Goal: Task Accomplishment & Management: Manage account settings

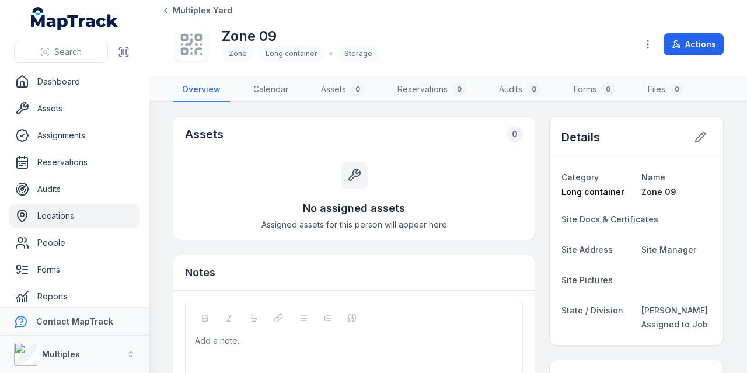
click at [65, 214] on link "Locations" at bounding box center [74, 215] width 130 height 23
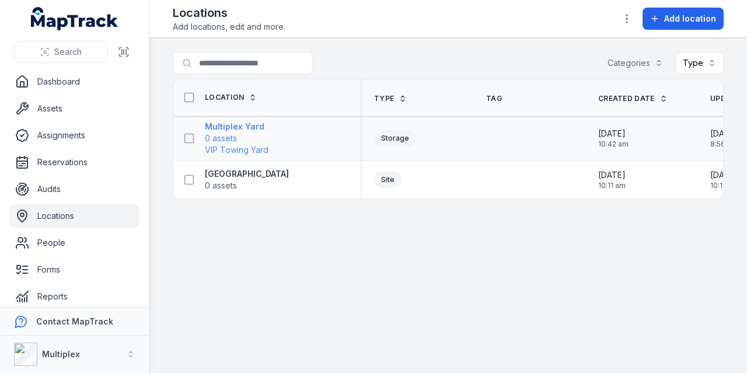
click at [250, 121] on strong "Multiplex Yard" at bounding box center [237, 127] width 64 height 12
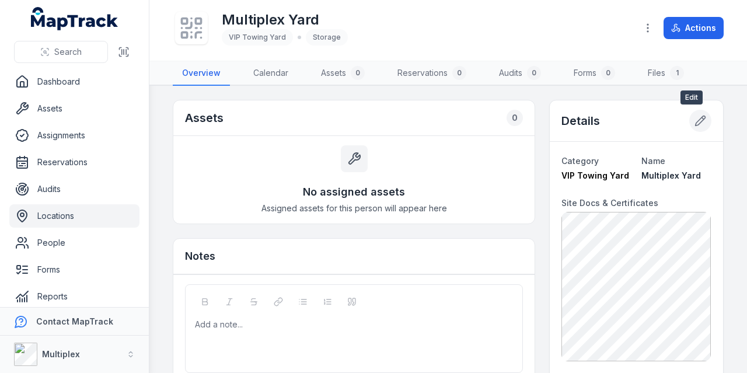
click at [696, 116] on icon at bounding box center [701, 121] width 10 height 10
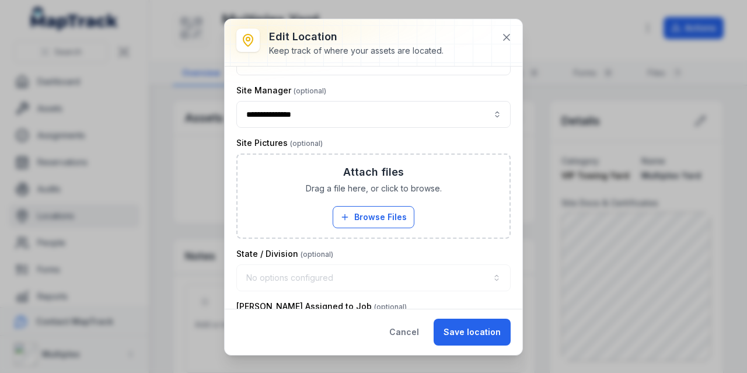
scroll to position [295, 0]
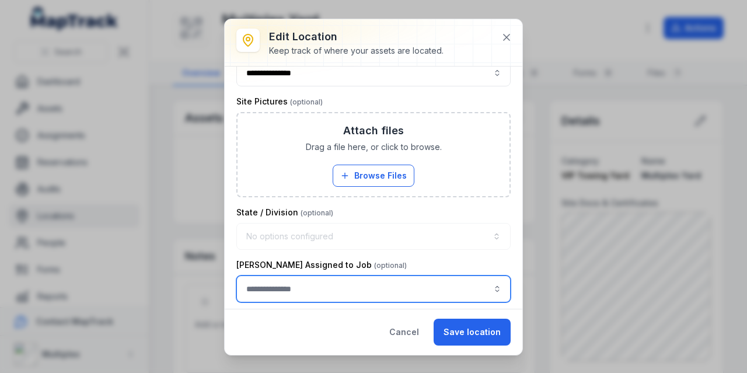
click at [326, 282] on input "location-edit:cf[4e93a130-120f-42fc-bc50-8c3db8bd0d32]-label" at bounding box center [373, 288] width 274 height 27
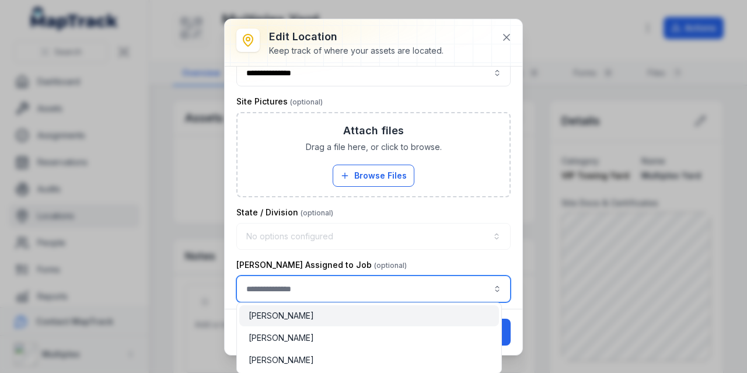
type input "**********"
click at [323, 319] on div "[PERSON_NAME]" at bounding box center [369, 316] width 241 height 12
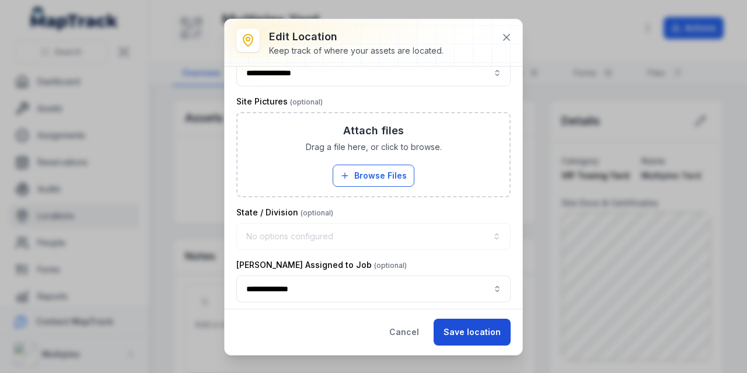
click at [477, 327] on button "Save location" at bounding box center [472, 332] width 77 height 27
